Goal: Navigation & Orientation: Go to known website

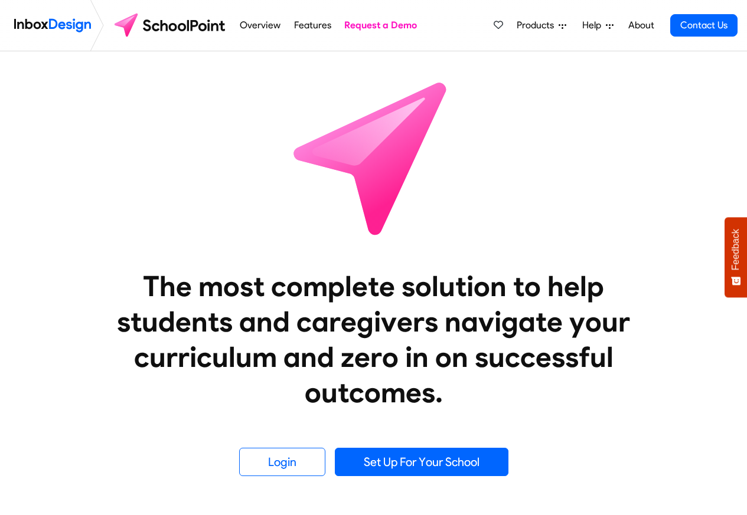
click at [533, 27] on span "Products" at bounding box center [537, 25] width 42 height 14
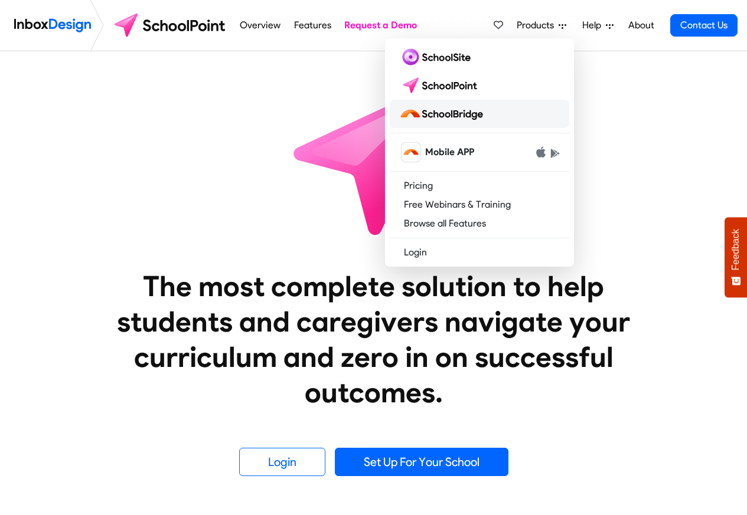
click at [430, 114] on img at bounding box center [443, 113] width 89 height 19
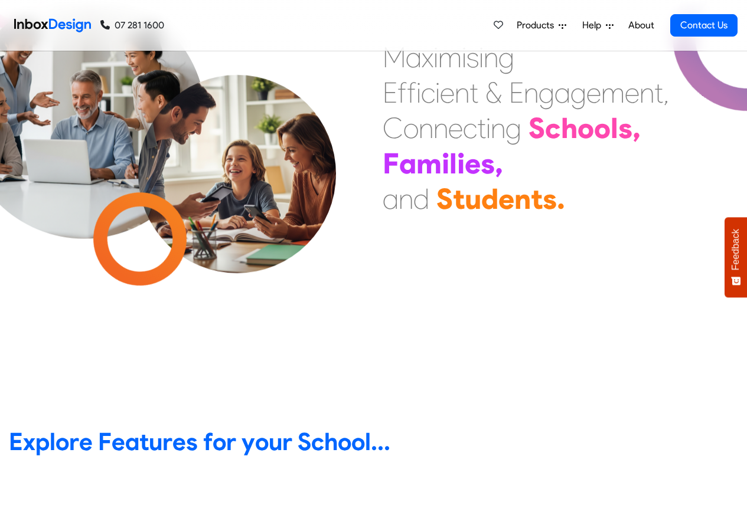
scroll to position [354, 0]
